Goal: Navigation & Orientation: Understand site structure

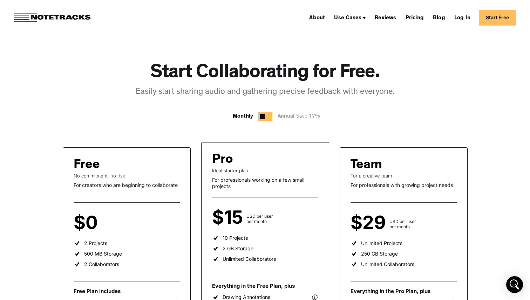
scroll to position [14, 0]
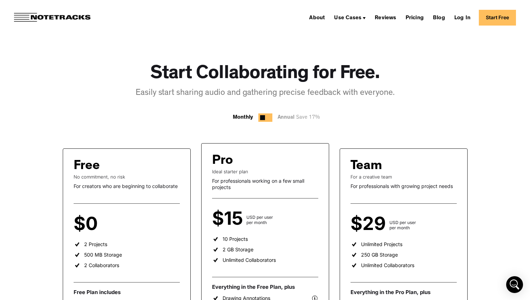
click at [291, 117] on div "Annual Save 17%" at bounding box center [301, 118] width 46 height 9
click at [250, 119] on div "Monthly" at bounding box center [243, 118] width 20 height 8
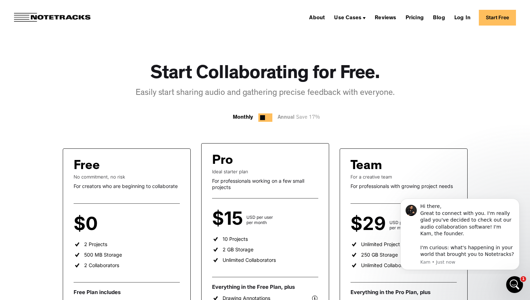
scroll to position [0, 0]
click at [260, 116] on div at bounding box center [262, 117] width 5 height 5
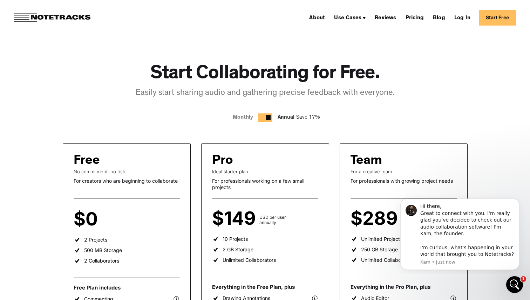
click at [266, 117] on div at bounding box center [268, 117] width 5 height 5
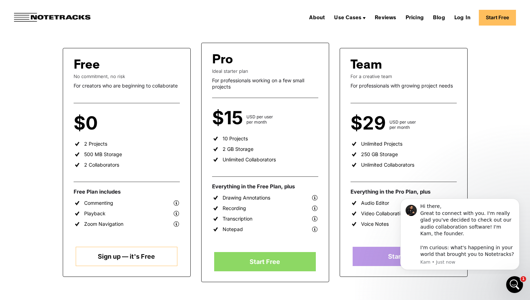
scroll to position [115, 0]
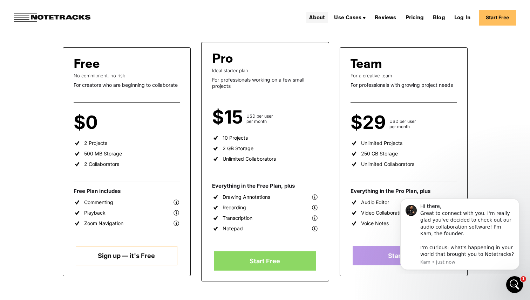
click at [312, 21] on link "About" at bounding box center [316, 17] width 21 height 11
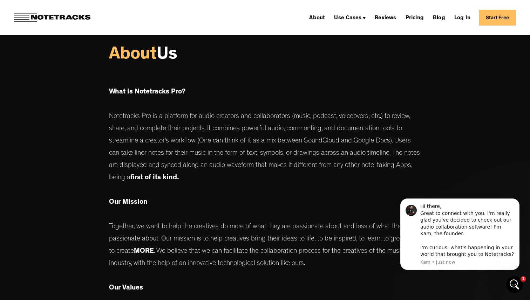
click at [56, 16] on img at bounding box center [52, 17] width 76 height 9
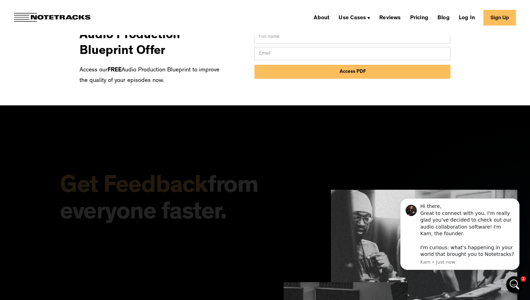
scroll to position [489, 0]
